Goal: Check status: Check status

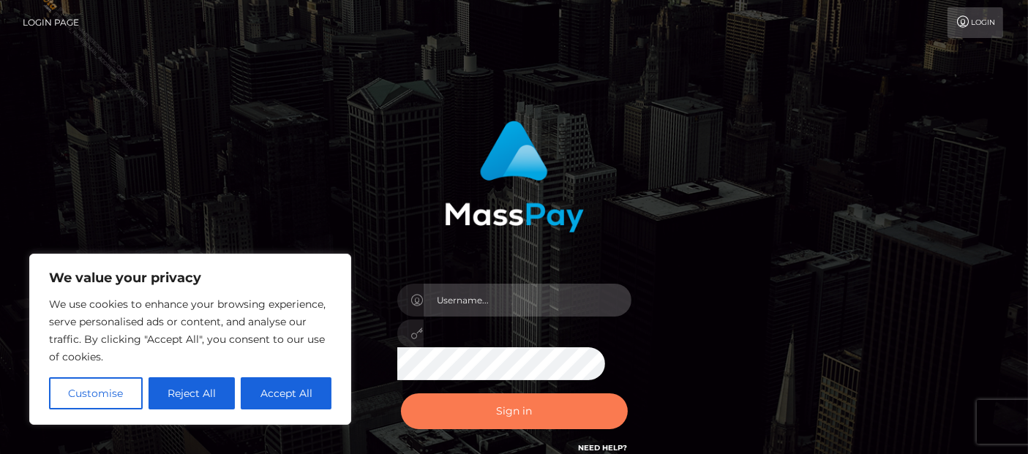
type input "Cyrus.Ace"
click at [545, 427] on button "Sign in" at bounding box center [514, 412] width 227 height 36
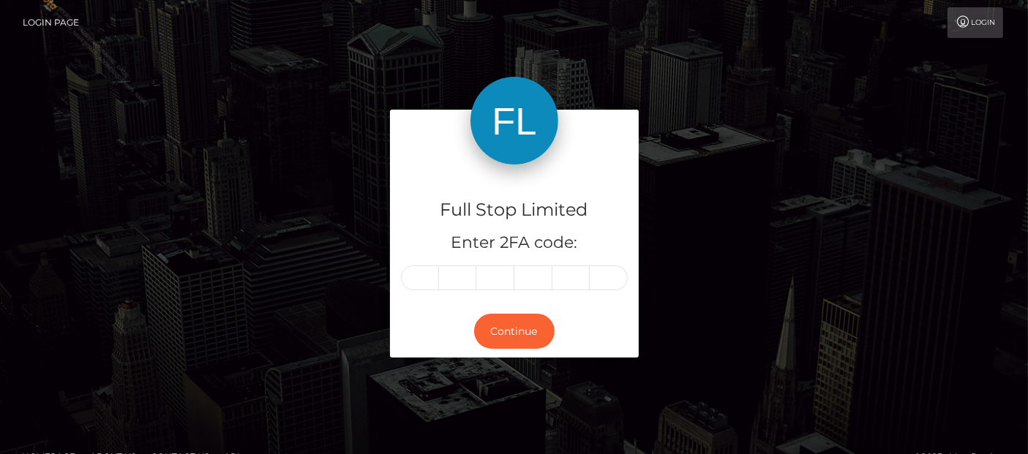
click at [423, 275] on input "text" at bounding box center [420, 278] width 38 height 25
type input "9"
type input "1"
type input "5"
type input "4"
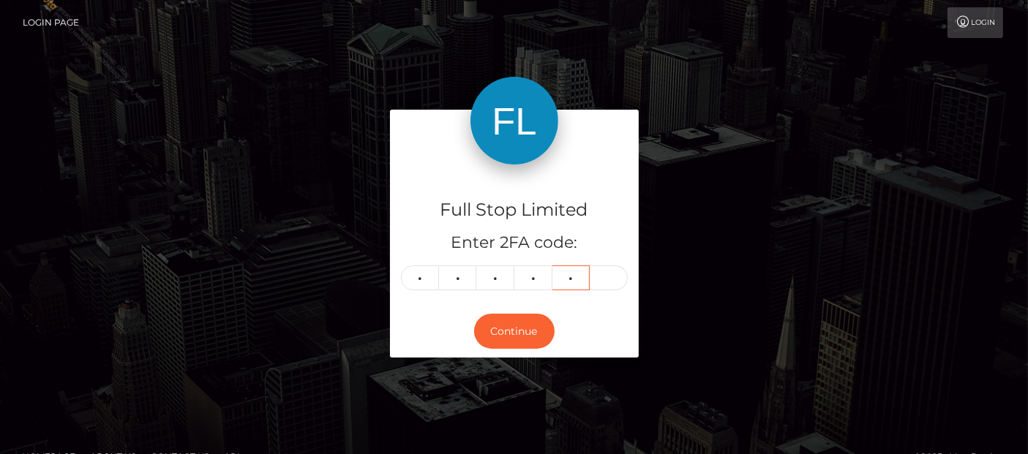
type input "4"
type input "6"
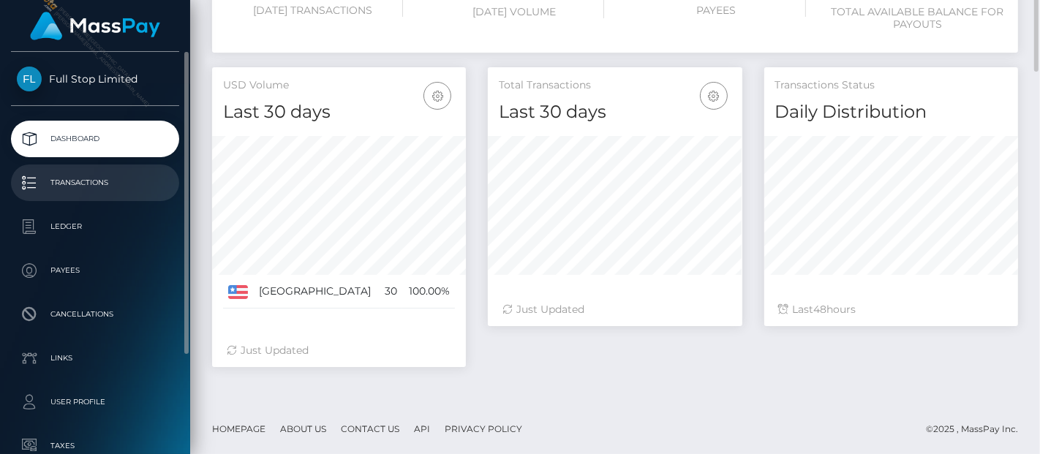
scroll to position [101, 0]
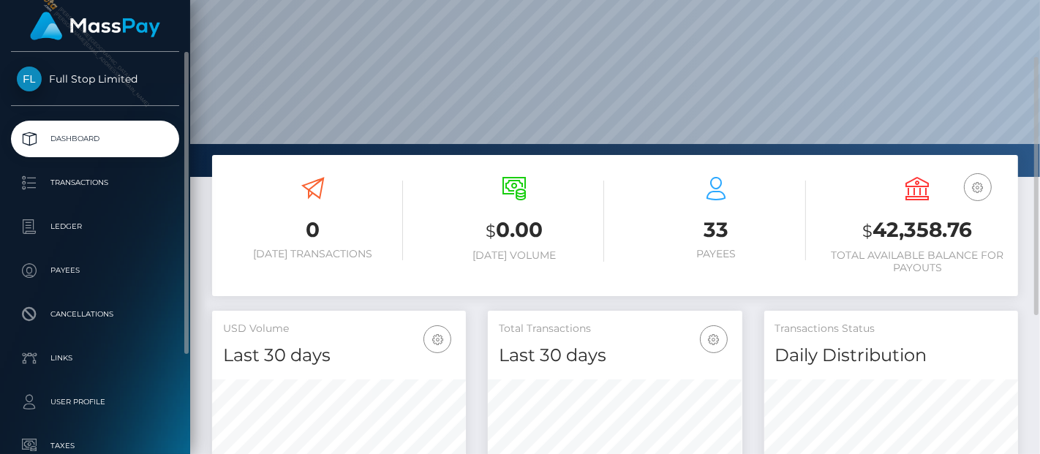
click at [89, 143] on p "Dashboard" at bounding box center [95, 139] width 157 height 22
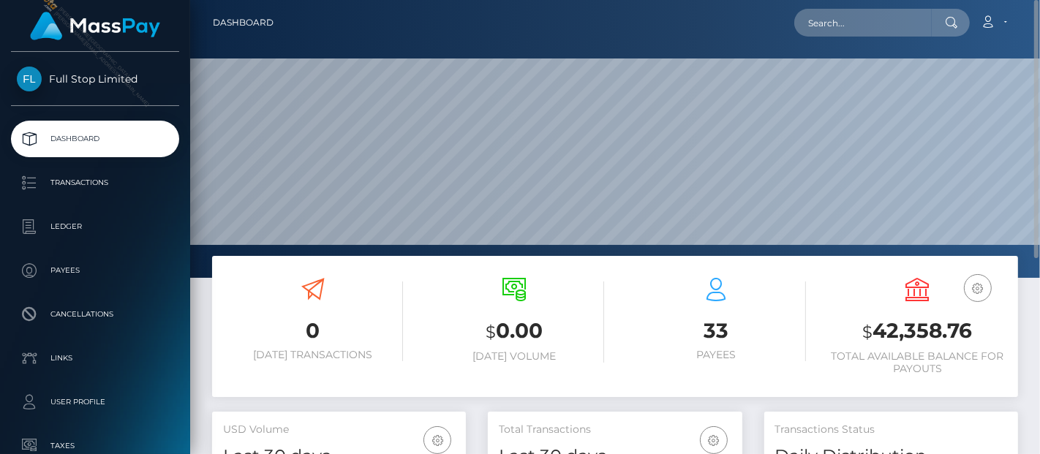
scroll to position [162, 0]
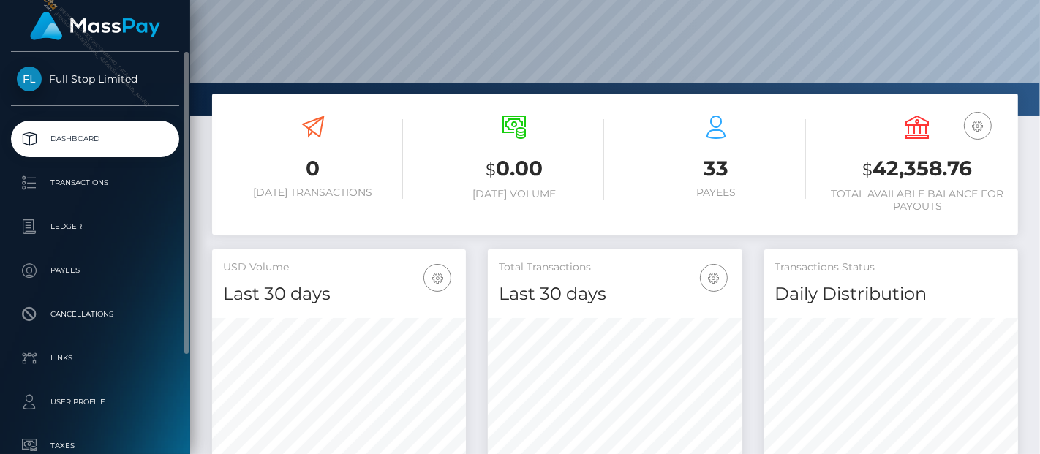
click at [86, 137] on p "Dashboard" at bounding box center [95, 139] width 157 height 22
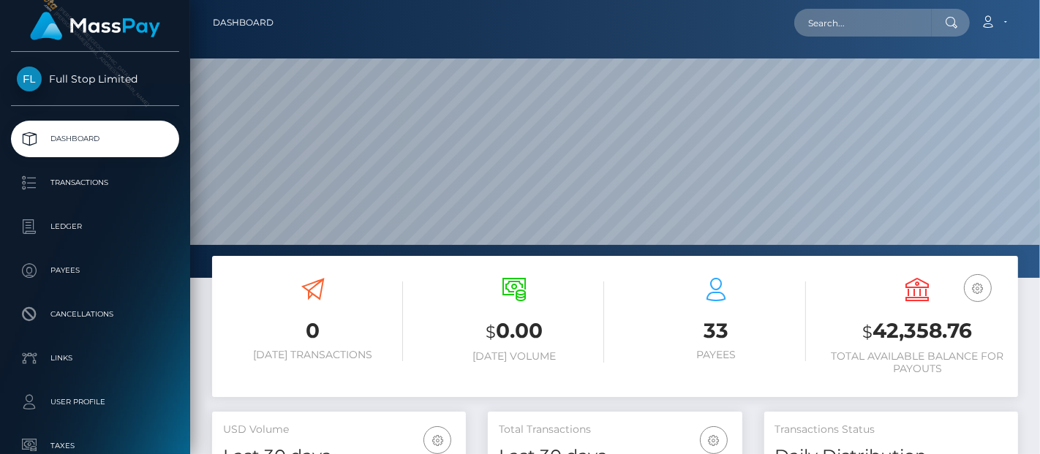
scroll to position [259, 254]
click at [117, 138] on p "Dashboard" at bounding box center [95, 139] width 157 height 22
click at [96, 140] on p "Dashboard" at bounding box center [95, 139] width 157 height 22
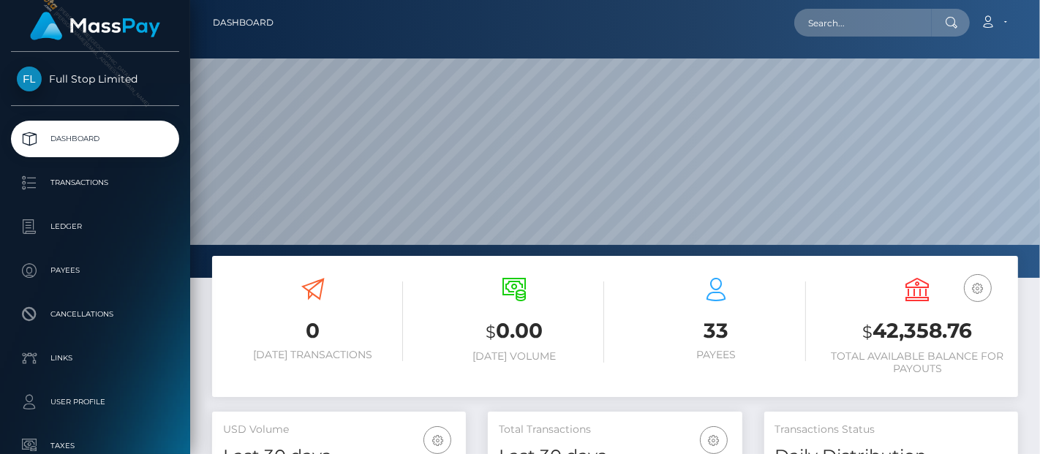
click at [936, 331] on h3 "$ 42,358.76" at bounding box center [918, 332] width 180 height 30
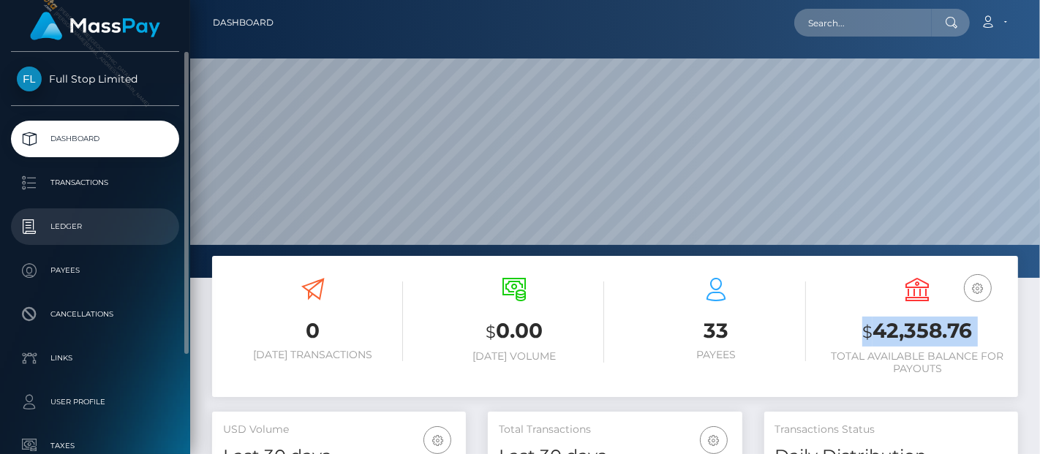
copy div "$ 42,358.76"
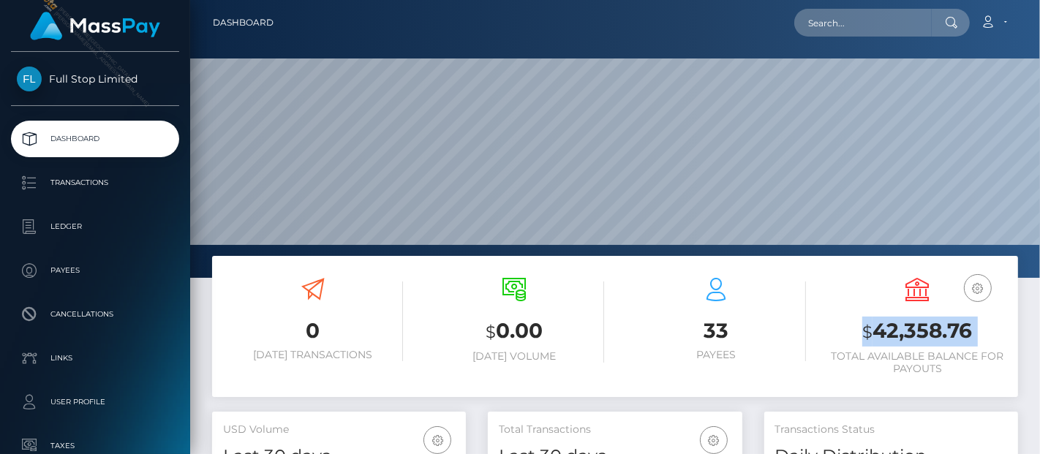
click at [938, 328] on h3 "$ 42,358.76" at bounding box center [918, 332] width 180 height 30
